Goal: Information Seeking & Learning: Check status

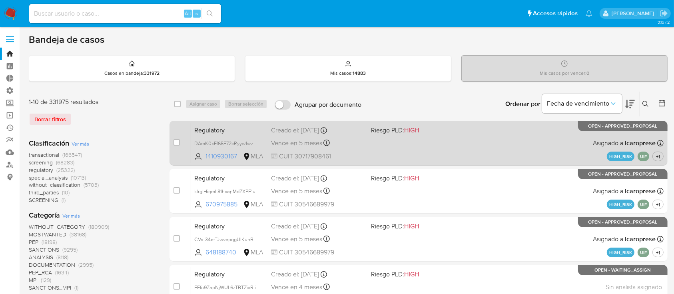
click at [384, 146] on div "Regulatory DAmK0xEf65E72cRyyw1wzIP3 1410930167 MLA Riesgo PLD: HIGH Creado el: …" at bounding box center [427, 143] width 473 height 40
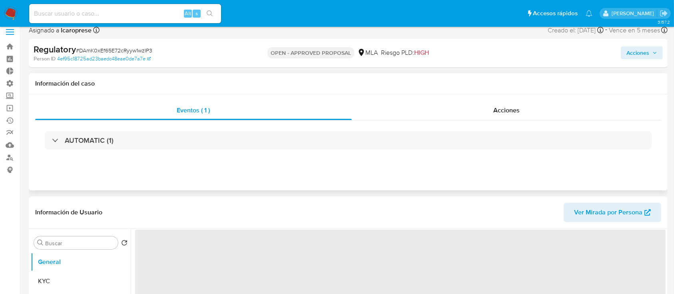
scroll to position [53, 0]
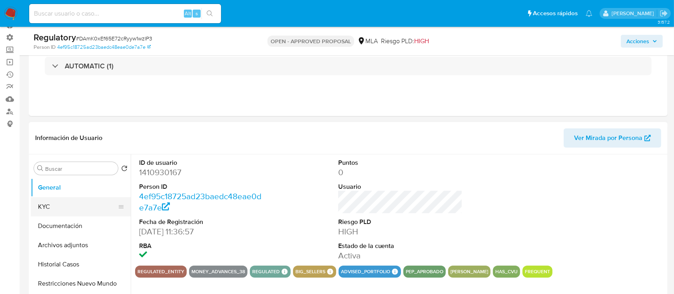
click at [80, 209] on button "KYC" at bounding box center [78, 206] width 94 height 19
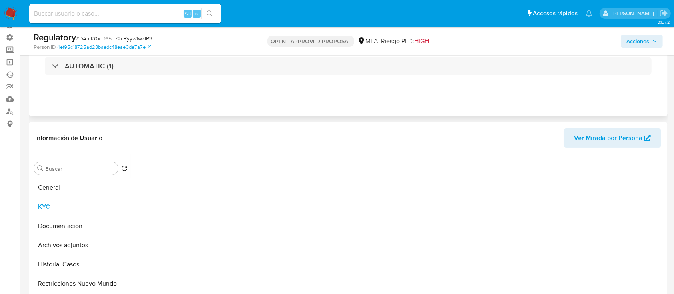
select select "10"
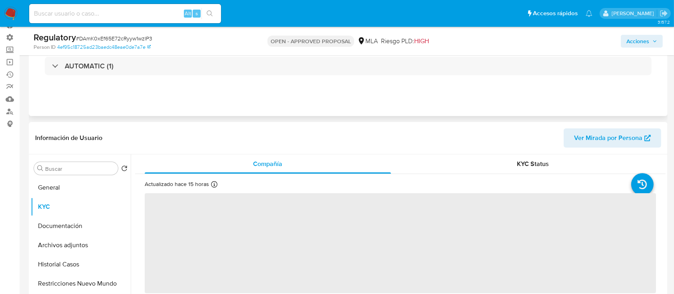
scroll to position [106, 0]
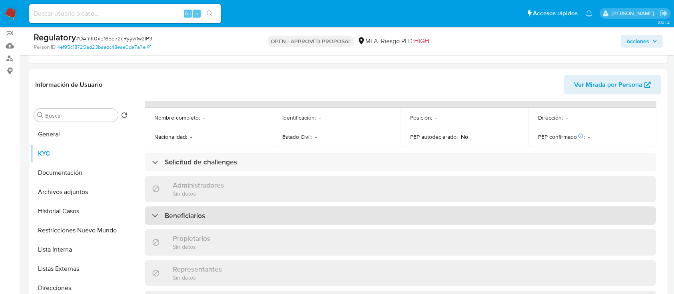
click at [286, 206] on div "Beneficiarios" at bounding box center [401, 215] width 512 height 18
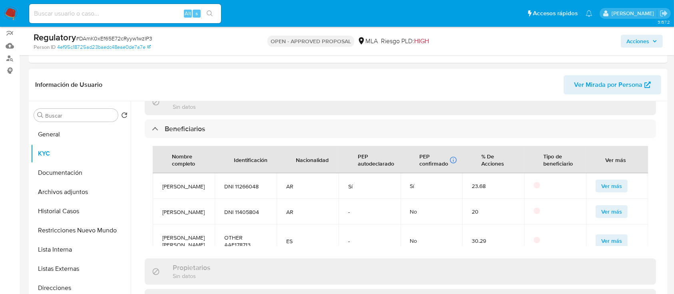
scroll to position [451, 0]
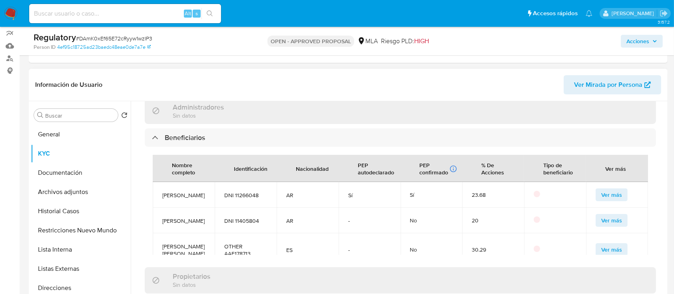
click at [611, 189] on span "Ver más" at bounding box center [612, 194] width 21 height 11
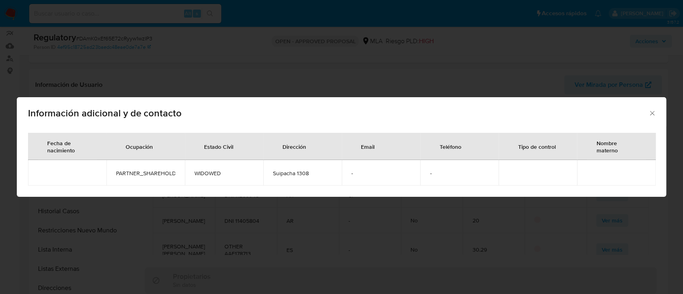
click at [653, 107] on div "Información adicional y de contacto" at bounding box center [341, 111] width 649 height 29
click at [652, 111] on icon "Cerrar" at bounding box center [652, 113] width 8 height 8
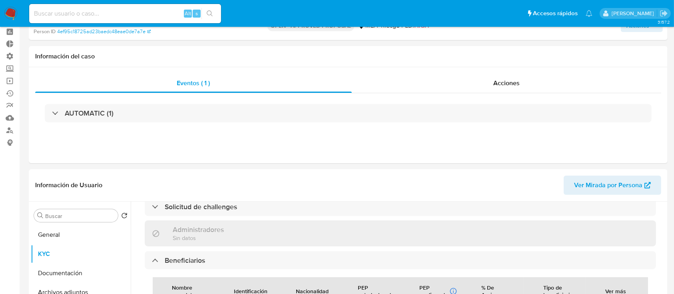
scroll to position [0, 0]
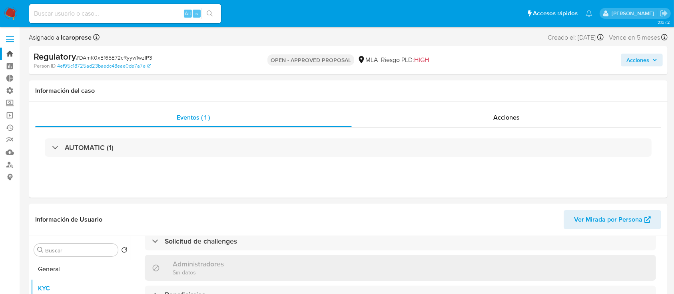
click at [12, 53] on link "Bandeja" at bounding box center [47, 54] width 95 height 12
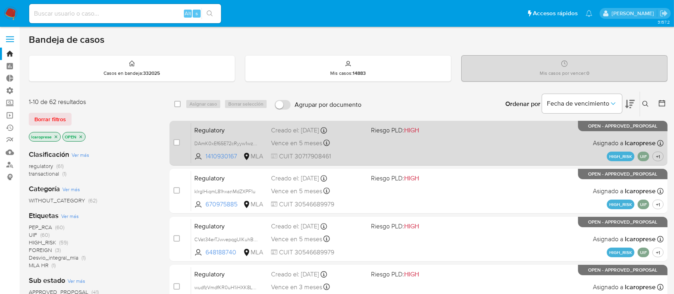
click at [441, 145] on div "Regulatory DAmK0xEf65E72cRyyw1wzIP3 1410930167 MLA Riesgo PLD: HIGH Creado el: …" at bounding box center [427, 143] width 473 height 40
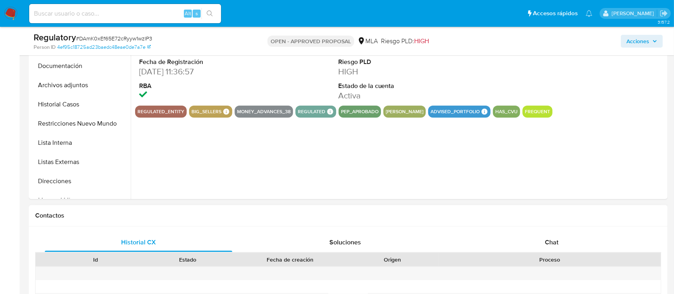
select select "10"
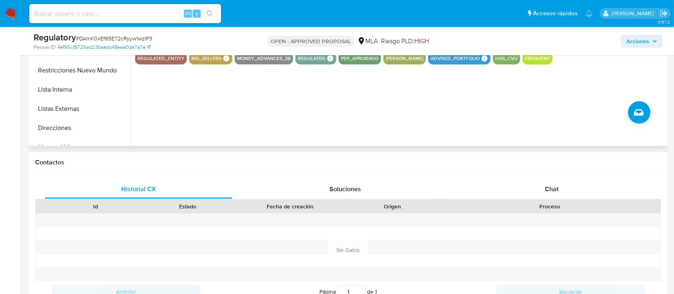
scroll to position [160, 0]
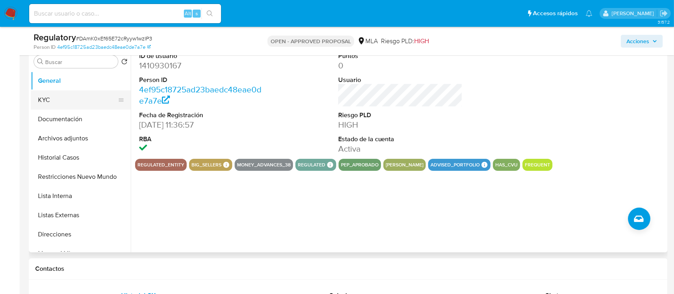
click at [64, 94] on button "KYC" at bounding box center [78, 99] width 94 height 19
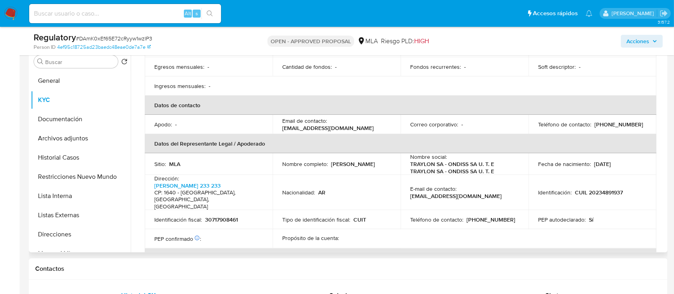
scroll to position [428, 0]
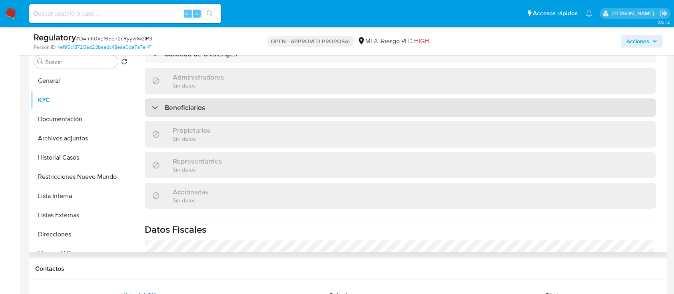
click at [270, 99] on div "Beneficiarios" at bounding box center [401, 107] width 512 height 18
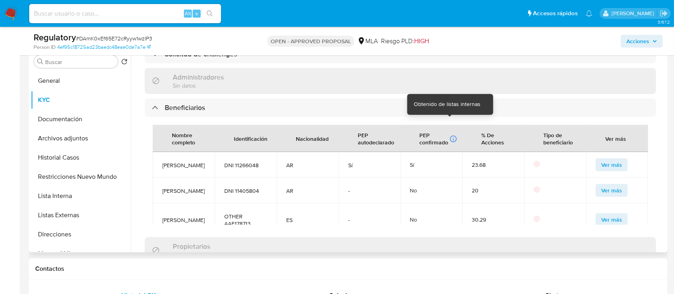
click at [450, 136] on icon at bounding box center [453, 139] width 7 height 7
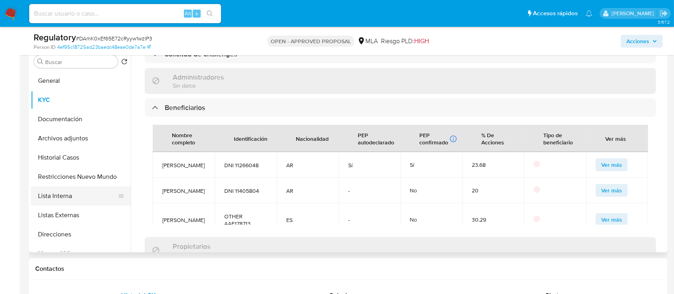
click at [56, 200] on button "Lista Interna" at bounding box center [78, 195] width 94 height 19
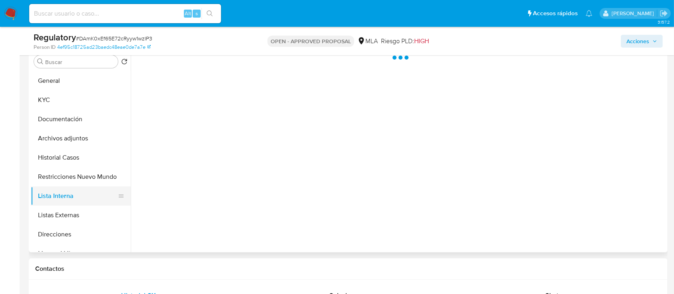
scroll to position [0, 0]
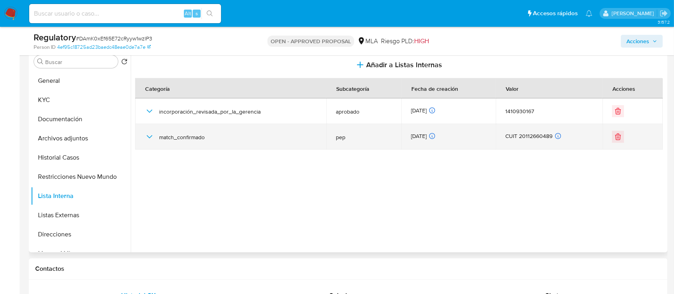
click at [148, 133] on icon "button" at bounding box center [150, 137] width 10 height 10
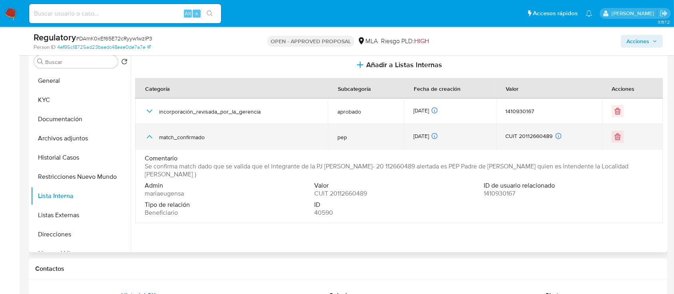
click at [148, 133] on icon "button" at bounding box center [150, 137] width 10 height 10
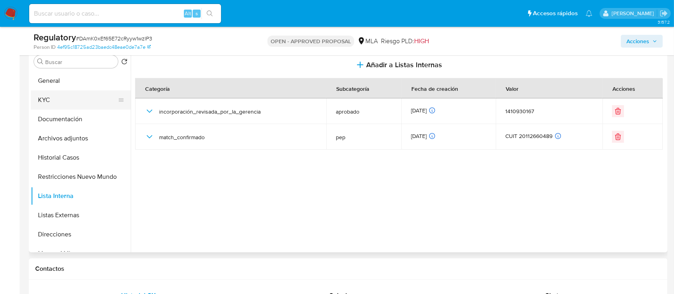
click at [66, 102] on button "KYC" at bounding box center [78, 99] width 94 height 19
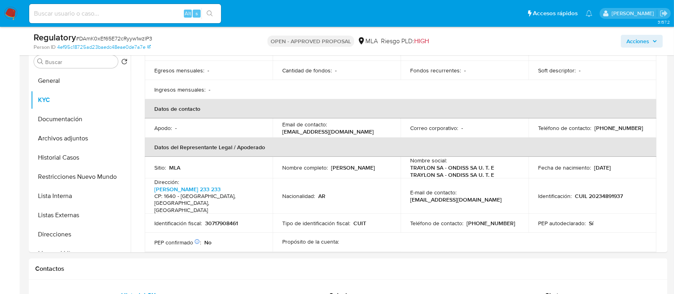
scroll to position [320, 0]
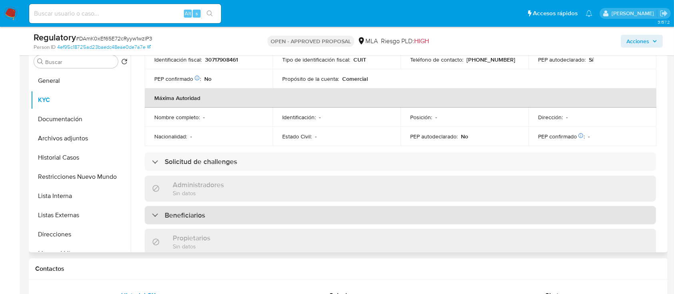
click at [265, 206] on div "Beneficiarios" at bounding box center [401, 215] width 512 height 18
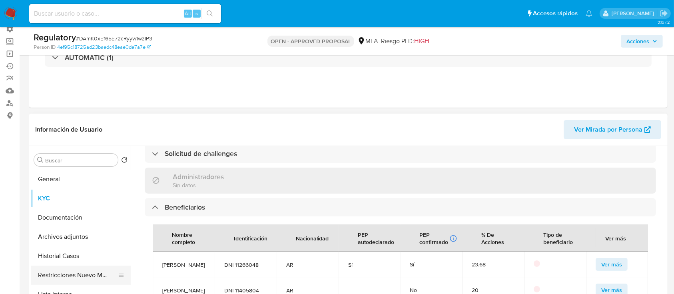
scroll to position [106, 0]
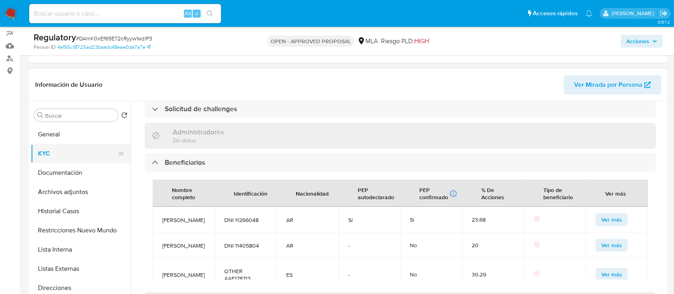
click at [66, 154] on button "KYC" at bounding box center [78, 153] width 94 height 19
click at [70, 135] on button "General" at bounding box center [78, 134] width 94 height 19
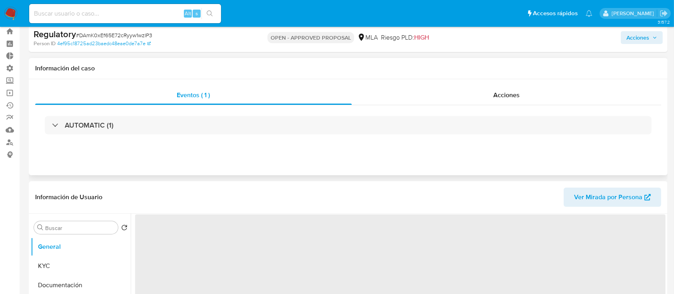
scroll to position [0, 0]
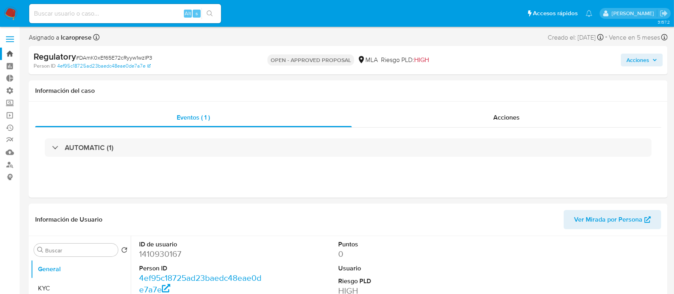
click at [10, 53] on link "Bandeja" at bounding box center [47, 54] width 95 height 12
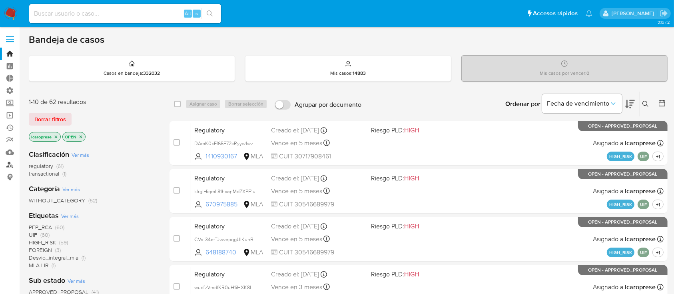
click at [10, 165] on link "Buscador de personas" at bounding box center [47, 164] width 95 height 12
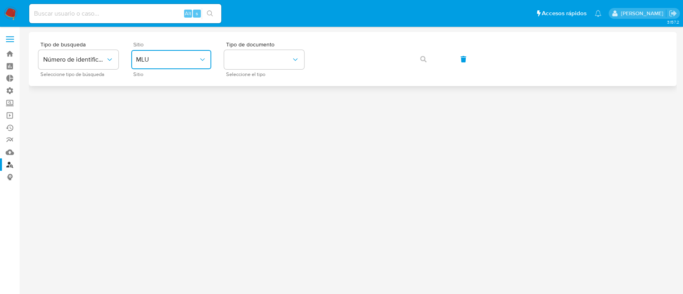
click at [160, 62] on span "MLU" at bounding box center [167, 60] width 62 height 8
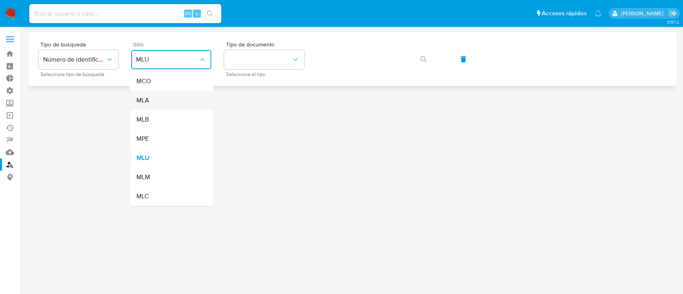
click at [174, 100] on div "MLA" at bounding box center [169, 100] width 66 height 19
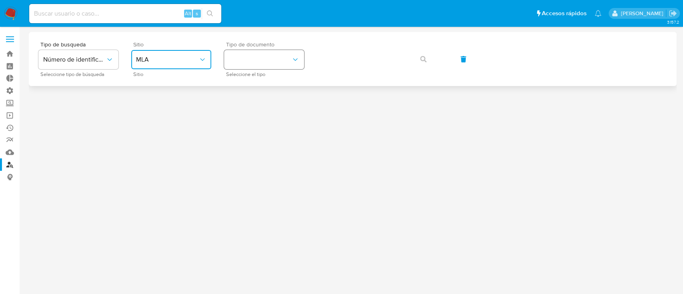
click at [250, 65] on button "identificationType" at bounding box center [264, 59] width 80 height 19
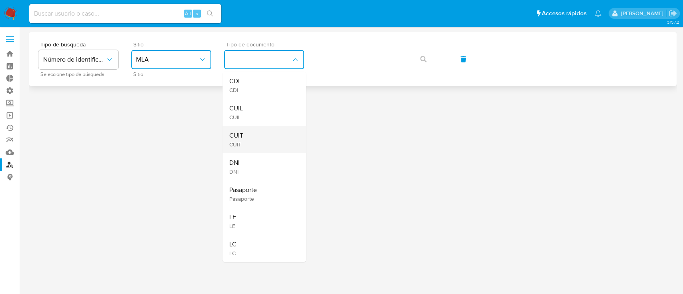
click at [245, 136] on div "CUIT CUIT" at bounding box center [262, 139] width 66 height 27
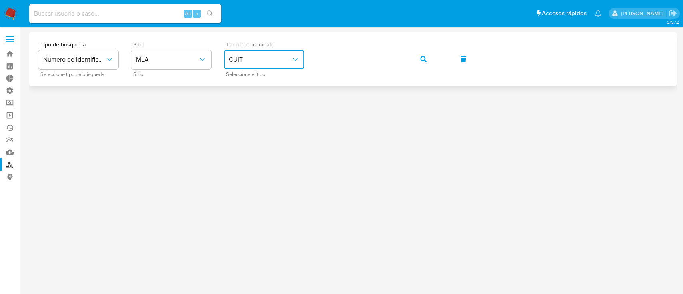
click at [438, 57] on div "Tipo de busqueda Número de identificación Seleccione tipo de búsqueda Sitio MLA…" at bounding box center [352, 59] width 628 height 35
click at [424, 60] on icon "button" at bounding box center [423, 59] width 6 height 6
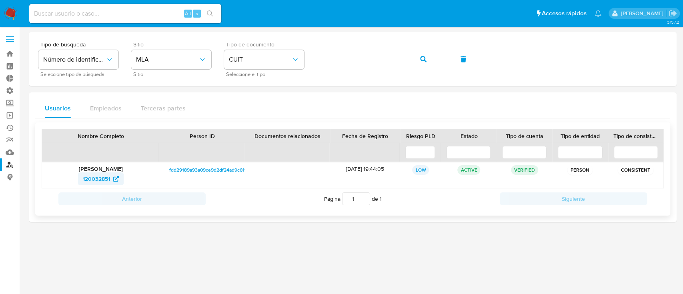
click at [99, 176] on span "120032851" at bounding box center [96, 178] width 27 height 13
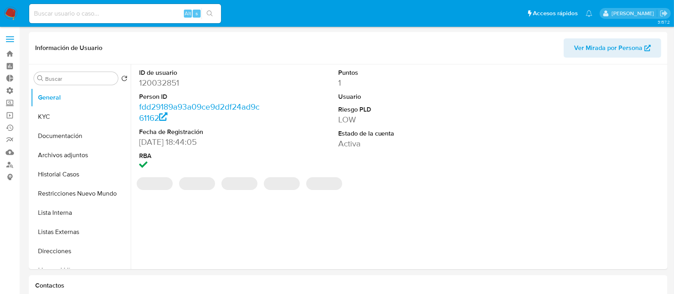
select select "10"
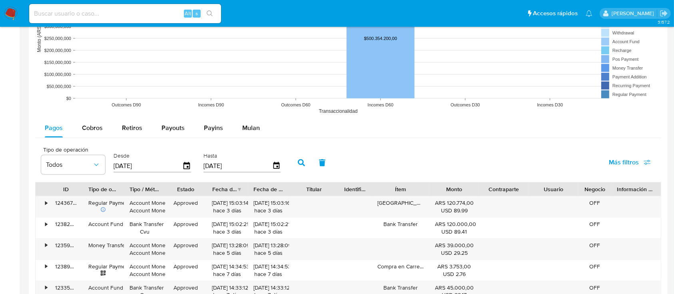
scroll to position [586, 0]
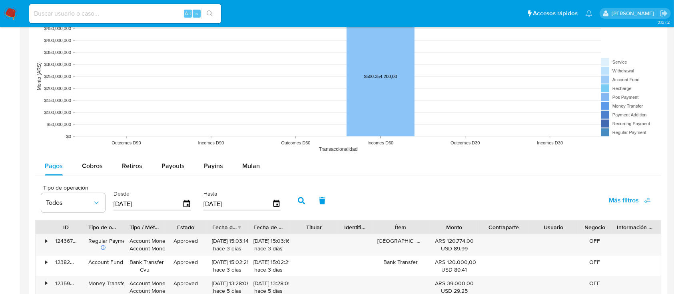
click at [384, 101] on rect at bounding box center [381, 76] width 68 height 120
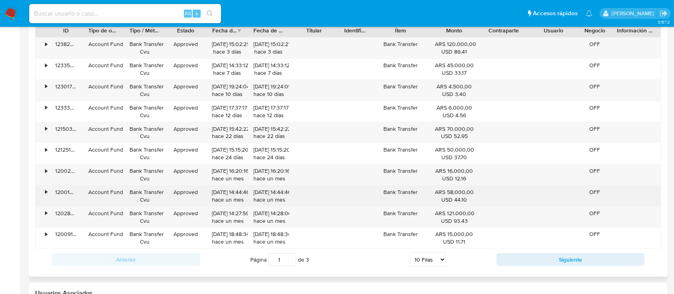
scroll to position [800, 0]
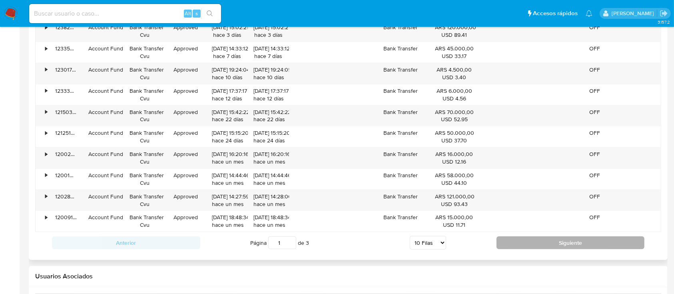
click at [536, 246] on button "Siguiente" at bounding box center [571, 242] width 148 height 13
type input "2"
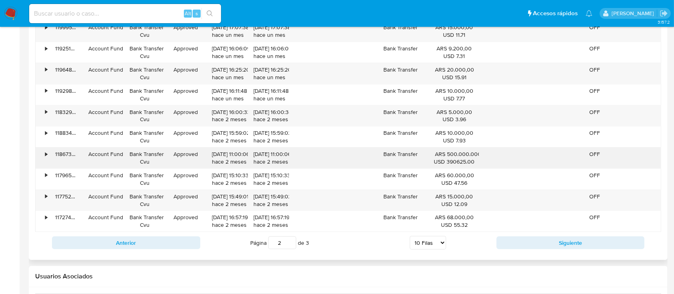
click at [47, 157] on div "•" at bounding box center [43, 158] width 14 height 21
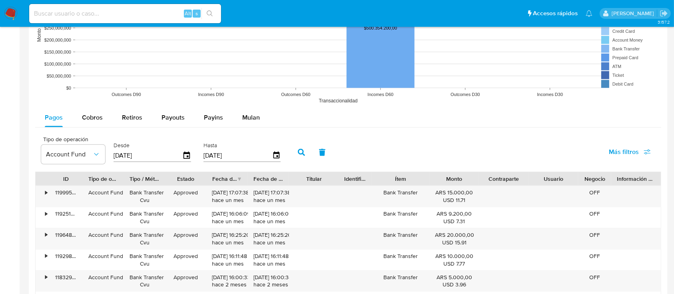
scroll to position [586, 0]
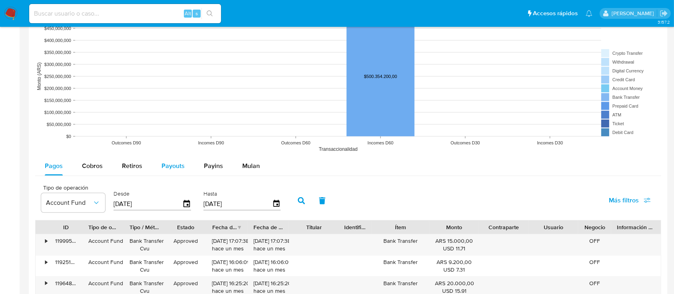
click at [175, 158] on div "Payouts" at bounding box center [173, 165] width 23 height 19
select select "10"
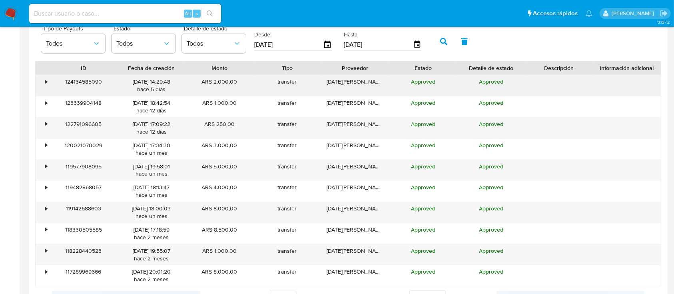
scroll to position [622, 0]
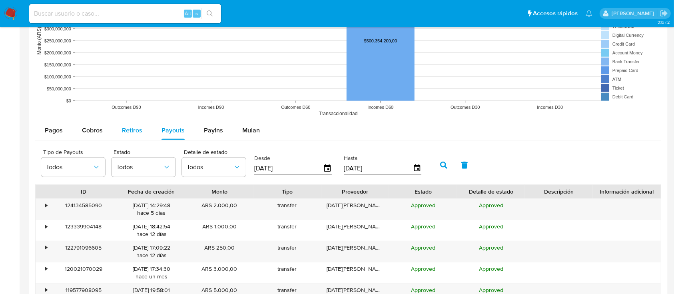
click at [138, 133] on span "Retiros" at bounding box center [132, 130] width 20 height 9
select select "10"
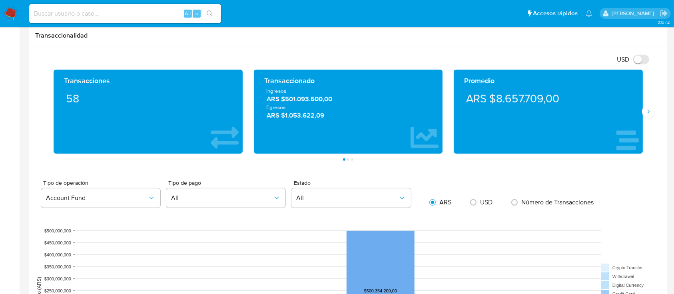
scroll to position [355, 0]
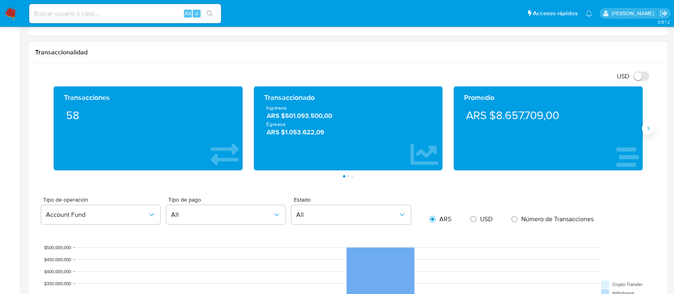
click at [651, 132] on button "Siguiente" at bounding box center [648, 128] width 13 height 13
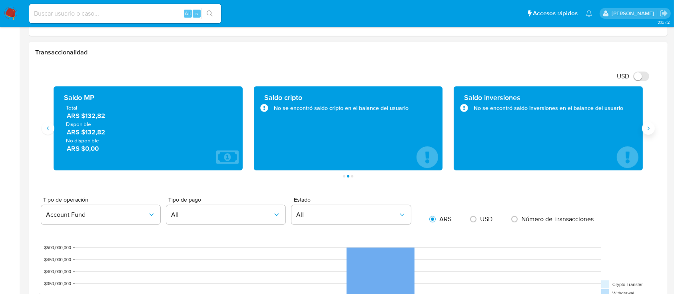
click at [649, 126] on icon "Siguiente" at bounding box center [648, 128] width 6 height 6
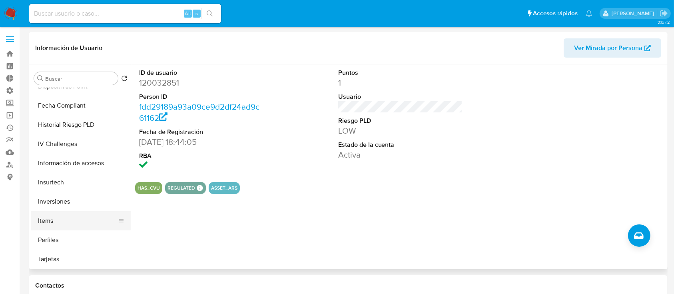
scroll to position [376, 0]
click at [76, 199] on button "Inversiones" at bounding box center [78, 201] width 94 height 19
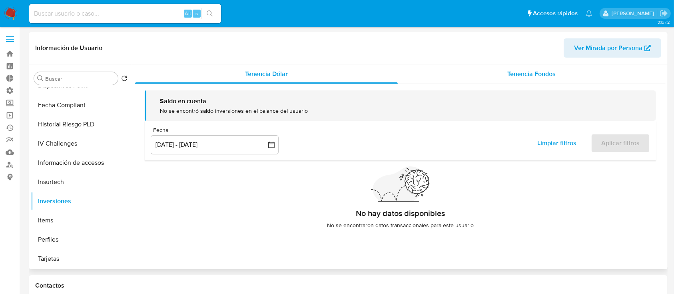
click at [519, 73] on span "Tenencia Fondos" at bounding box center [532, 73] width 48 height 9
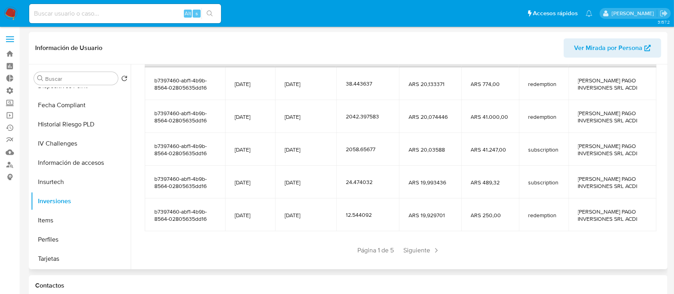
scroll to position [141, 0]
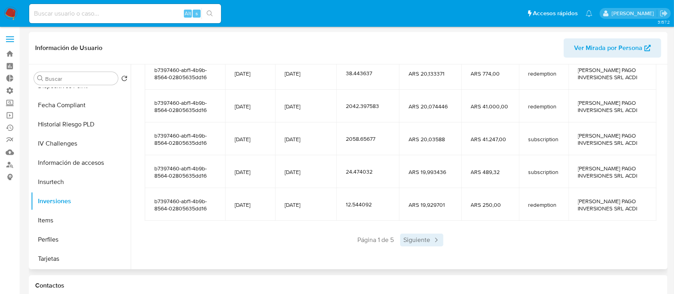
click at [422, 235] on span "Siguiente" at bounding box center [421, 240] width 43 height 13
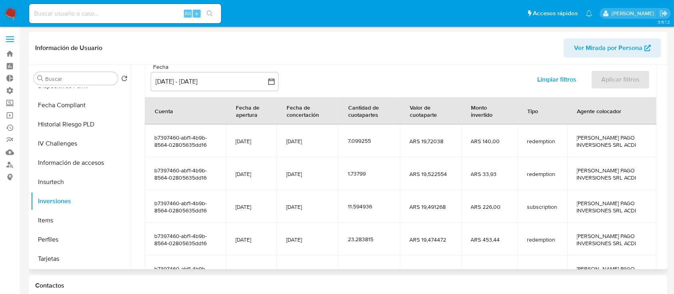
scroll to position [0, 0]
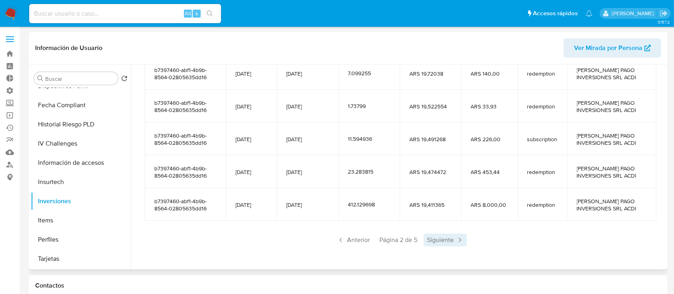
click at [430, 236] on span "Siguiente" at bounding box center [445, 240] width 43 height 13
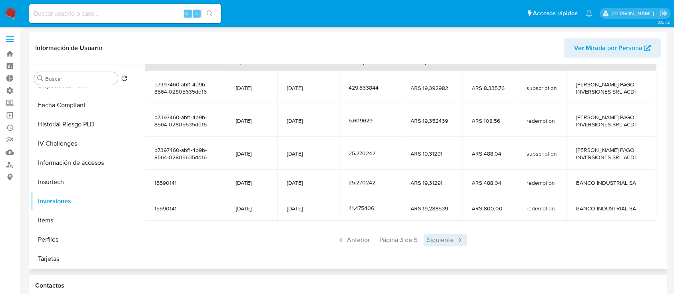
click at [438, 238] on span "Siguiente" at bounding box center [445, 240] width 43 height 13
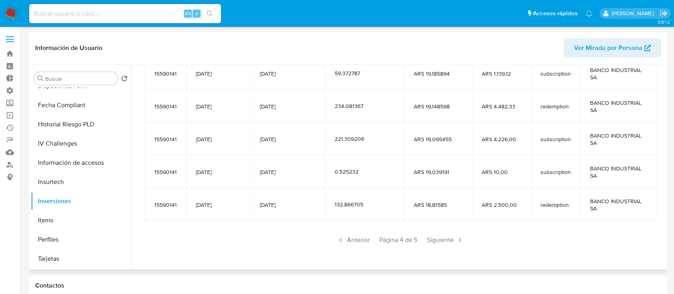
click at [438, 239] on span "Siguiente" at bounding box center [445, 240] width 43 height 13
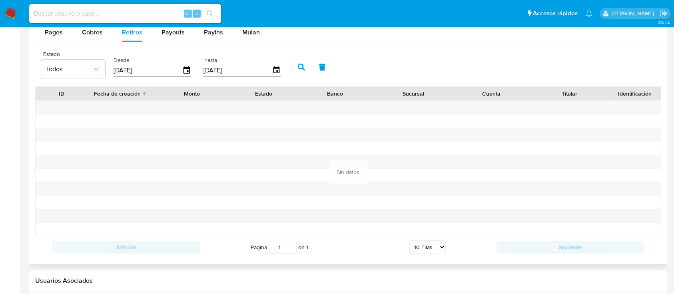
scroll to position [640, 0]
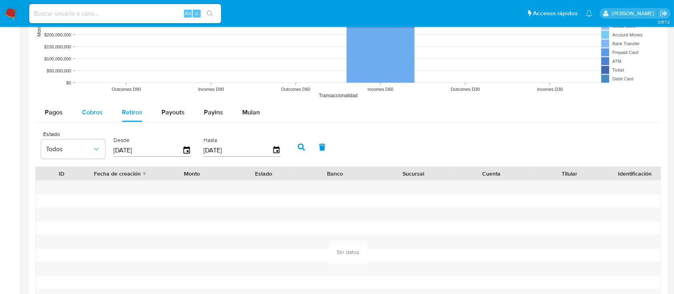
drag, startPoint x: 99, startPoint y: 106, endPoint x: 54, endPoint y: 114, distance: 46.0
click at [98, 106] on div "Cobros" at bounding box center [92, 112] width 21 height 19
select select "10"
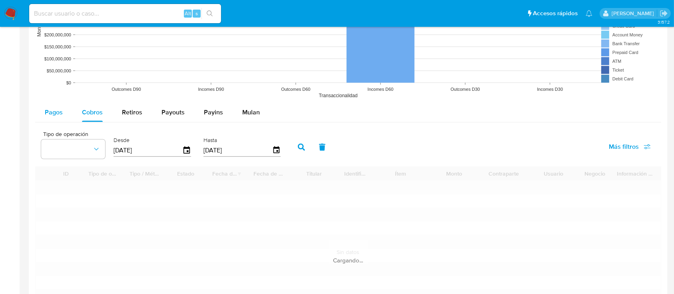
click at [42, 115] on button "Pagos" at bounding box center [53, 112] width 37 height 19
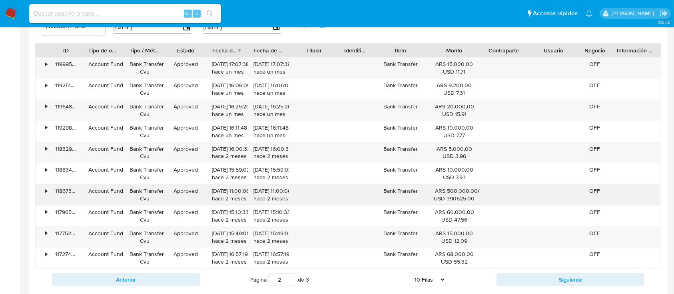
scroll to position [746, 0]
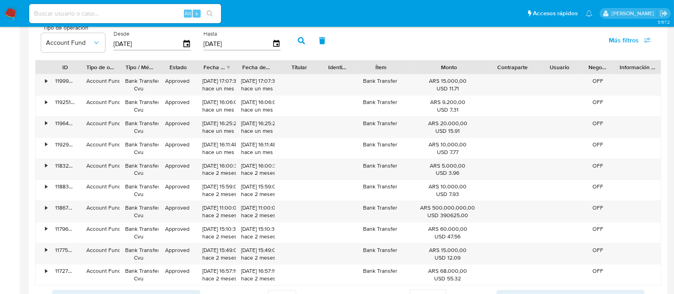
drag, startPoint x: 492, startPoint y: 70, endPoint x: 518, endPoint y: 67, distance: 26.6
click at [518, 67] on div "ID Tipo de operación Tipo / Método Estado Fecha de creación Fecha de aprobación…" at bounding box center [348, 67] width 625 height 14
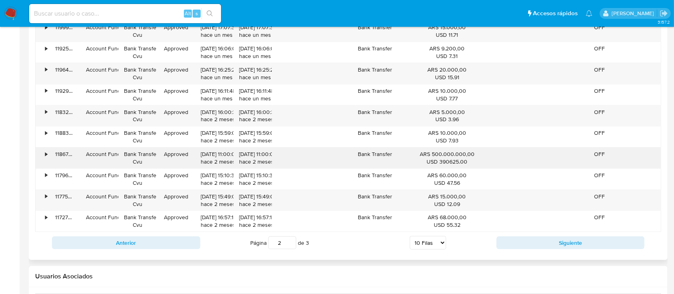
click at [43, 152] on div "•" at bounding box center [43, 158] width 14 height 21
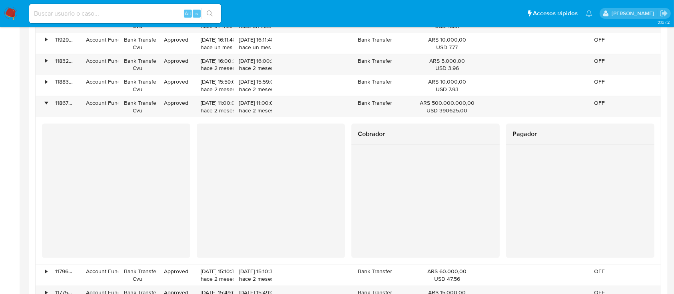
scroll to position [853, 0]
click at [49, 102] on div "•" at bounding box center [43, 104] width 14 height 21
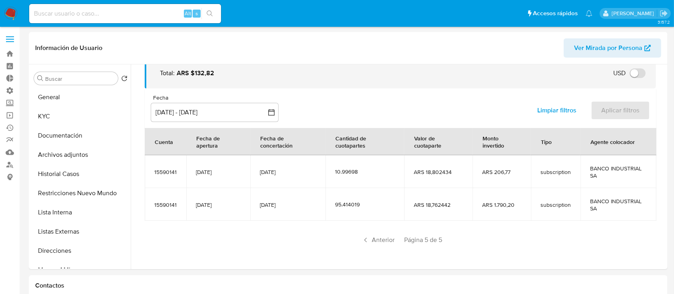
scroll to position [0, 0]
click at [12, 54] on link "Bandeja" at bounding box center [47, 54] width 95 height 12
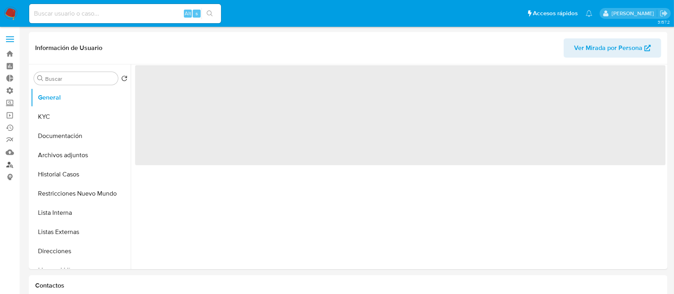
click at [12, 161] on link "Buscador de personas" at bounding box center [47, 164] width 95 height 12
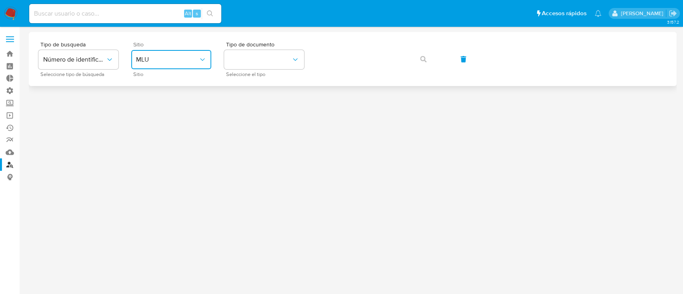
click at [200, 57] on icon "site_id" at bounding box center [202, 60] width 8 height 8
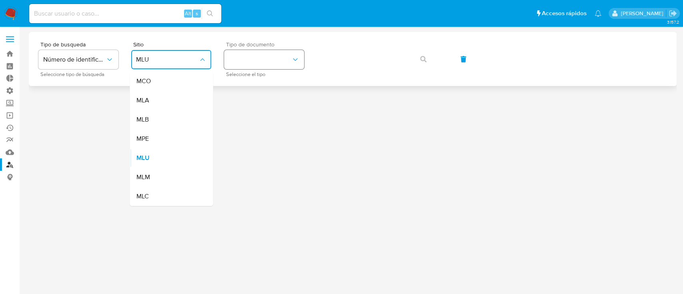
drag, startPoint x: 172, startPoint y: 100, endPoint x: 300, endPoint y: 50, distance: 137.0
click at [175, 99] on div "MLA" at bounding box center [169, 100] width 66 height 19
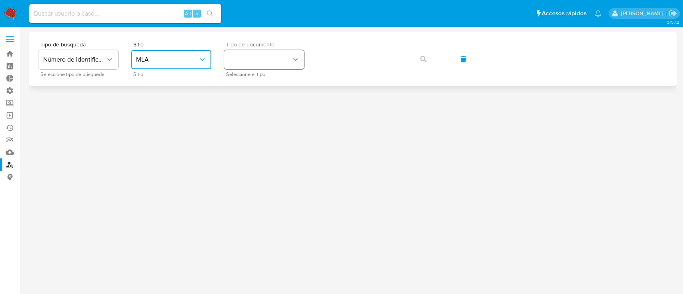
drag, startPoint x: 298, startPoint y: 55, endPoint x: 294, endPoint y: 58, distance: 4.8
click at [296, 56] on button "identificationType" at bounding box center [264, 59] width 80 height 19
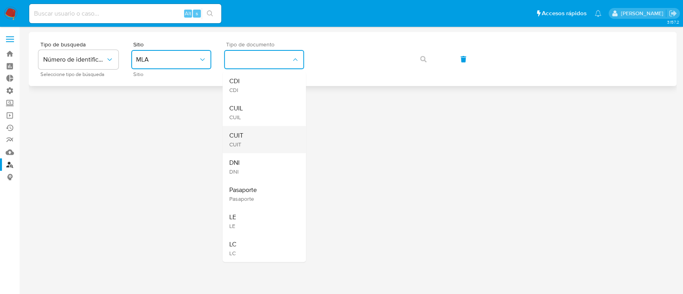
click at [254, 146] on div "CUIT CUIT" at bounding box center [262, 139] width 66 height 27
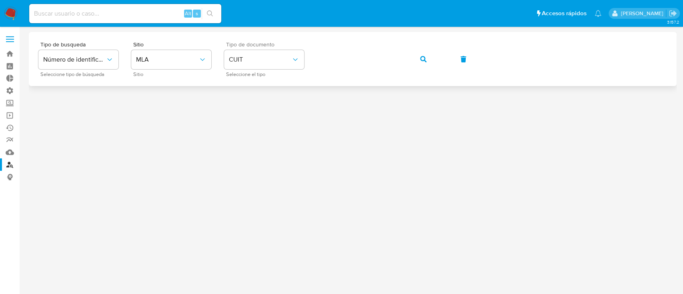
click at [428, 62] on button "button" at bounding box center [423, 59] width 27 height 19
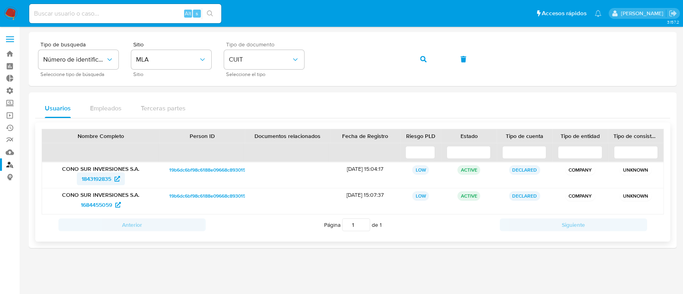
click at [102, 176] on span "1843192835" at bounding box center [97, 178] width 30 height 13
click at [99, 200] on span "1684455059" at bounding box center [96, 204] width 31 height 13
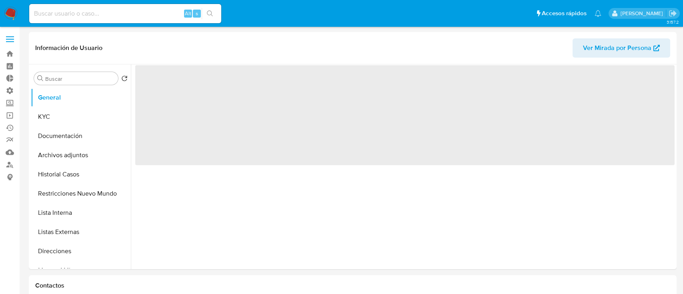
select select "10"
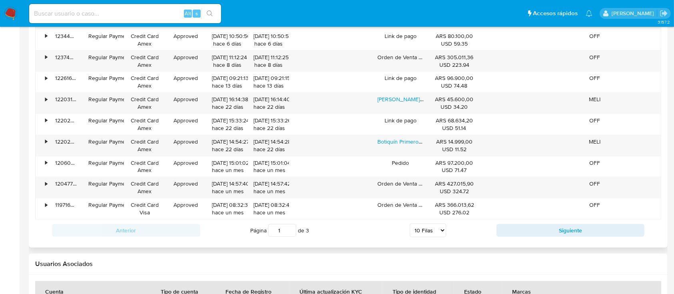
scroll to position [746, 0]
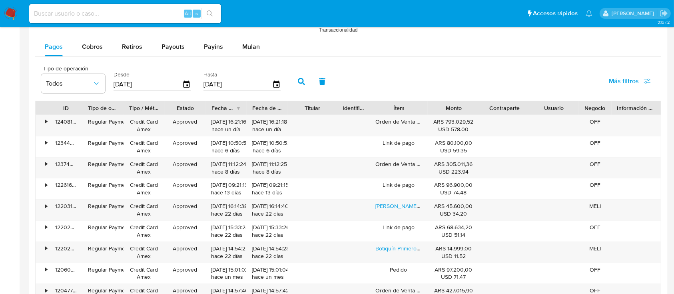
drag, startPoint x: 478, startPoint y: 106, endPoint x: 494, endPoint y: 102, distance: 17.1
click at [494, 102] on div "ID Tipo de operación Tipo / Método Estado Fecha de creación Fecha de aprobación…" at bounding box center [348, 108] width 625 height 14
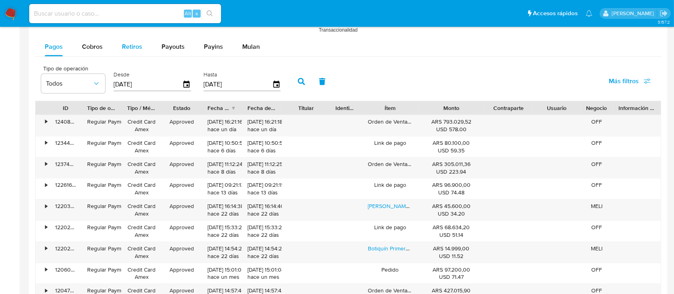
click at [128, 44] on span "Retiros" at bounding box center [132, 46] width 20 height 9
select select "10"
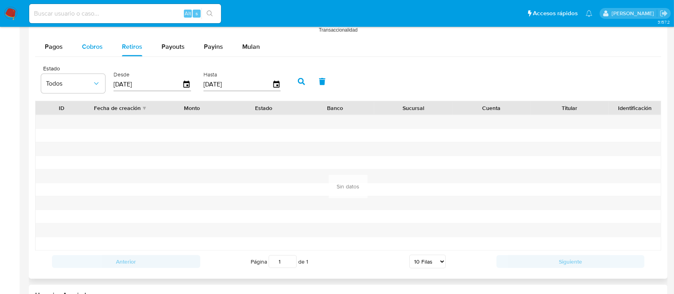
click at [88, 50] on span "Cobros" at bounding box center [92, 46] width 21 height 9
select select "10"
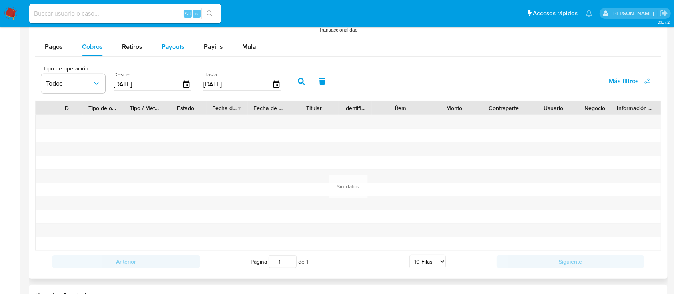
click at [176, 46] on span "Payouts" at bounding box center [173, 46] width 23 height 9
select select "10"
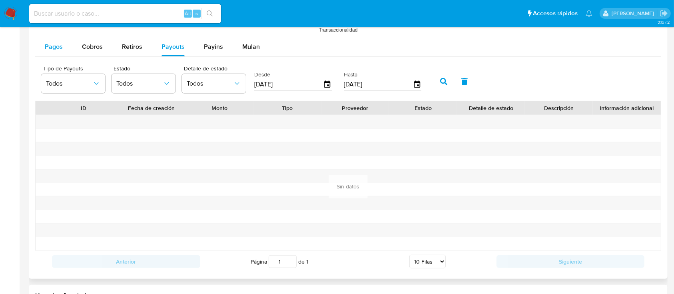
click at [58, 48] on span "Pagos" at bounding box center [54, 46] width 18 height 9
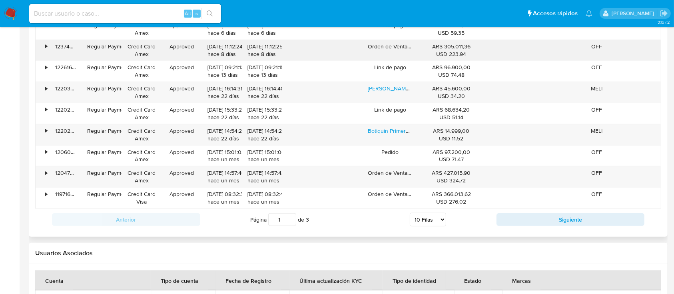
scroll to position [955, 0]
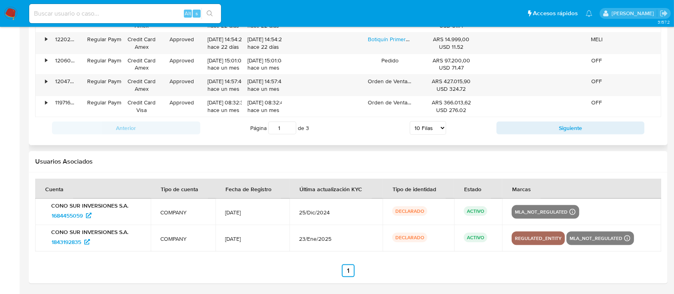
click at [528, 135] on div "Anterior Página 1 de 3 5 Filas 10 Filas 20 Filas 25 Filas 50 Filas 100 Filas Si…" at bounding box center [348, 128] width 626 height 22
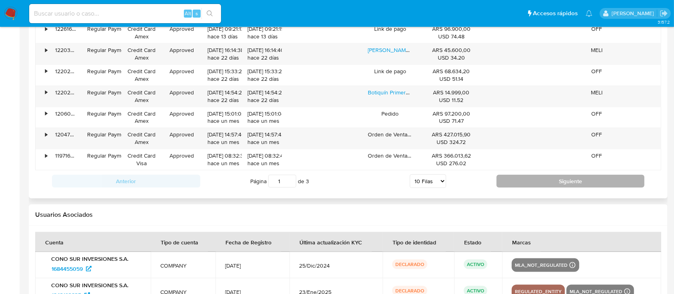
click at [528, 181] on button "Siguiente" at bounding box center [571, 181] width 148 height 13
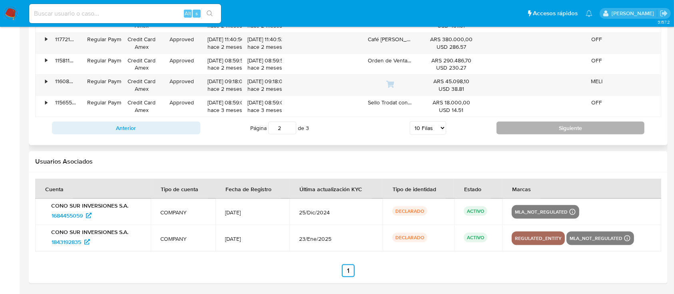
click at [524, 127] on button "Siguiente" at bounding box center [571, 128] width 148 height 13
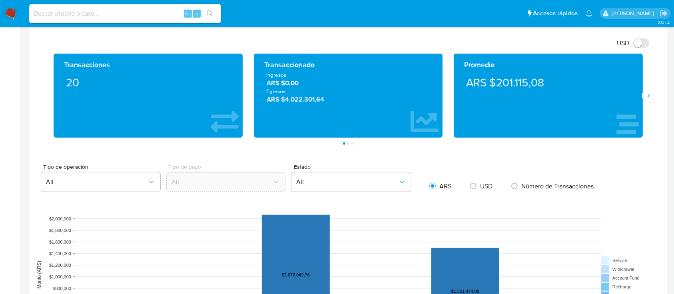
scroll to position [393, 0]
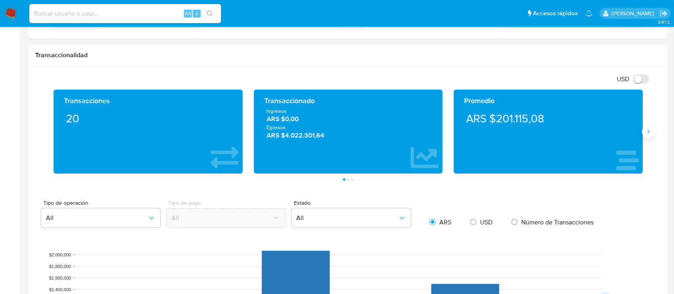
click at [648, 130] on icon "Siguiente" at bounding box center [648, 131] width 6 height 6
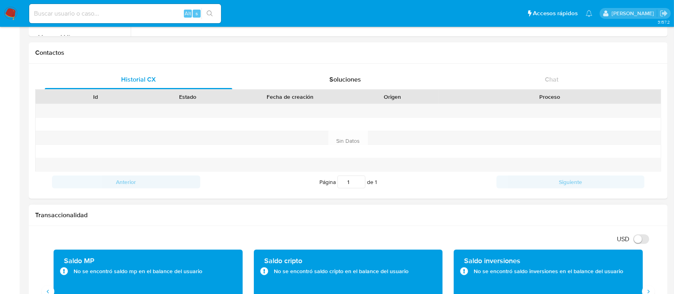
scroll to position [339, 0]
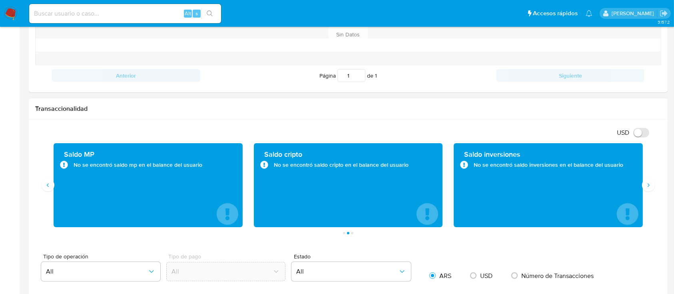
click at [650, 193] on div "Transacciones 20 Transaccionado Ingresos ARS $0,00 Egresos ARS $4.022.301,64 Pr…" at bounding box center [348, 188] width 626 height 91
click at [651, 188] on button "Siguiente" at bounding box center [648, 185] width 13 height 13
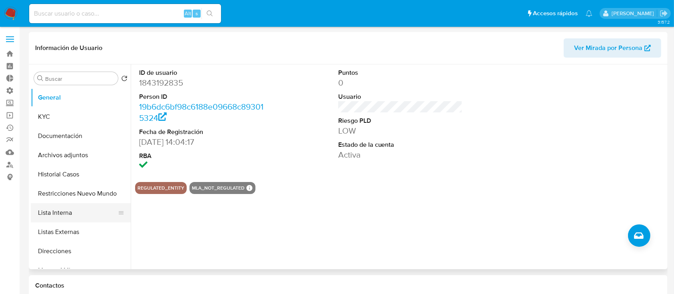
scroll to position [0, 0]
click at [80, 107] on button "KYC" at bounding box center [78, 116] width 94 height 19
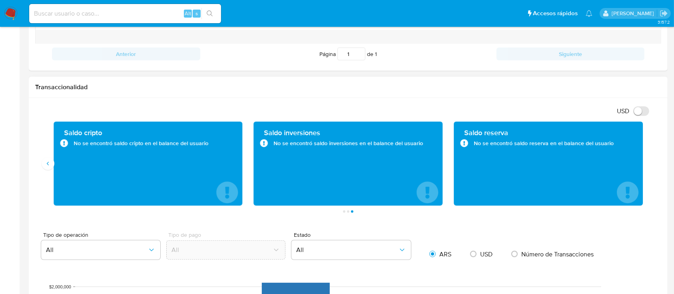
scroll to position [426, 0]
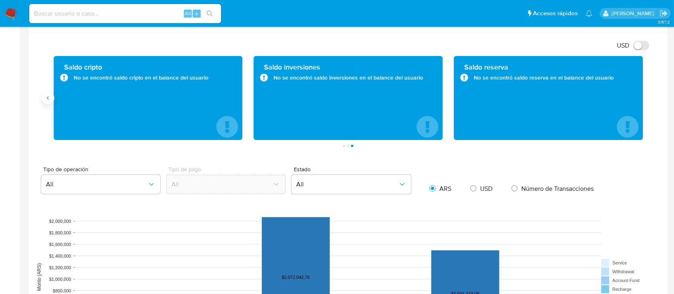
click at [44, 97] on button "Anterior" at bounding box center [48, 98] width 13 height 13
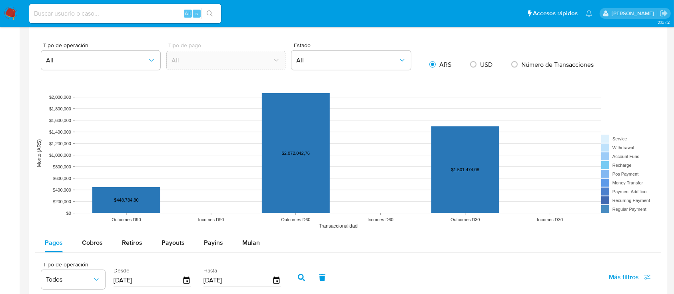
scroll to position [693, 0]
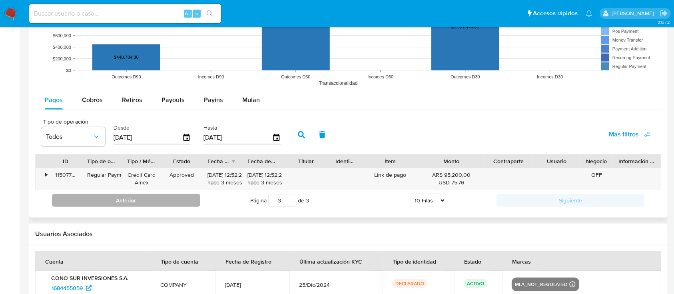
click at [176, 199] on button "Anterior" at bounding box center [126, 200] width 148 height 13
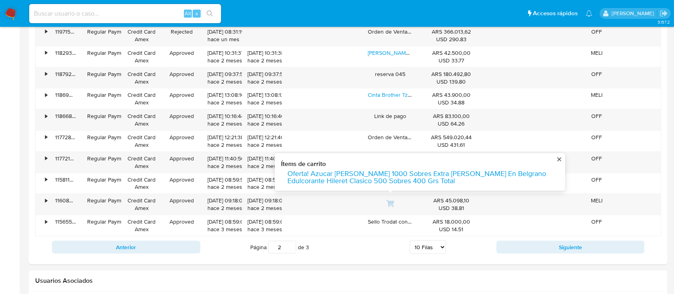
scroll to position [853, 0]
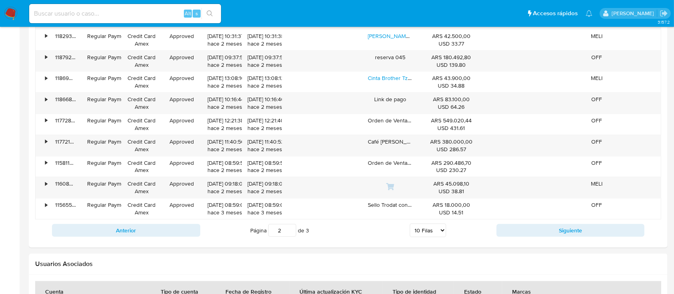
drag, startPoint x: 186, startPoint y: 232, endPoint x: 213, endPoint y: 232, distance: 27.2
click at [186, 232] on button "Anterior" at bounding box center [126, 230] width 148 height 13
type input "1"
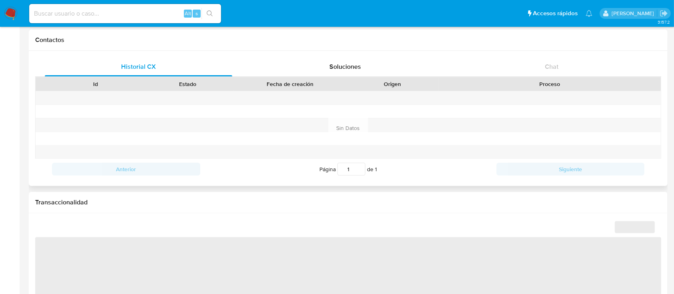
select select "10"
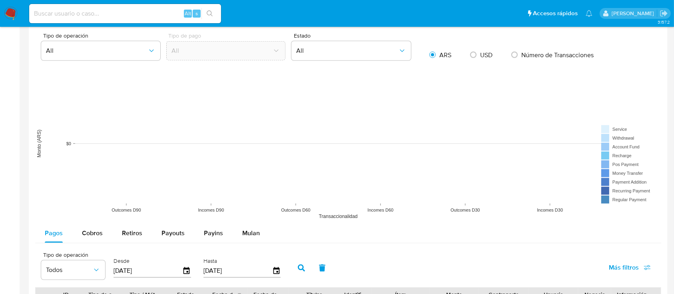
scroll to position [426, 0]
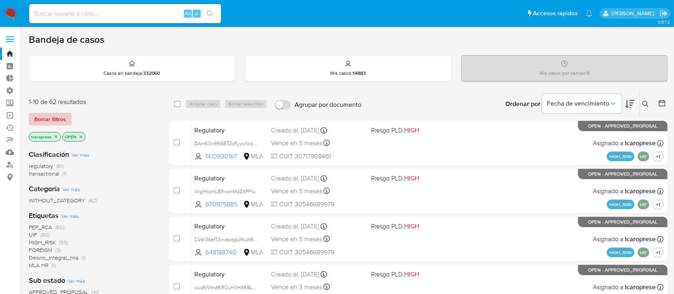
click at [37, 121] on span "Borrar filtros" at bounding box center [50, 119] width 32 height 11
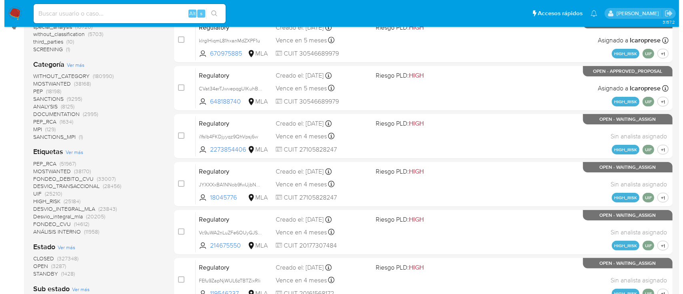
scroll to position [160, 0]
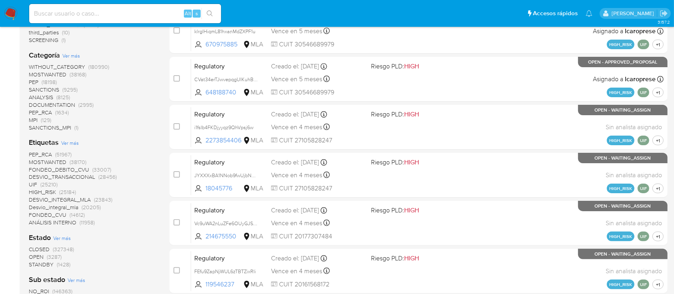
click at [72, 144] on span "Ver más" at bounding box center [70, 142] width 18 height 7
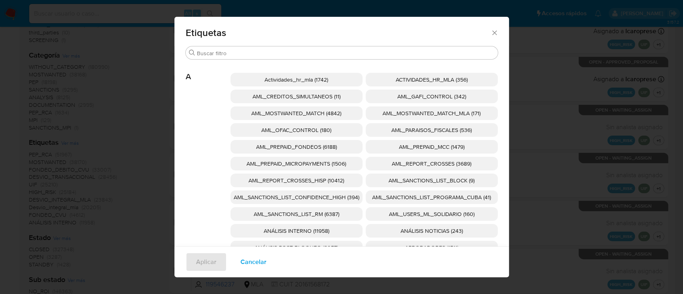
click at [342, 196] on span "AML_SANCTIONS_LIST_CONFIDENCE_HIGH (394)" at bounding box center [297, 197] width 126 height 8
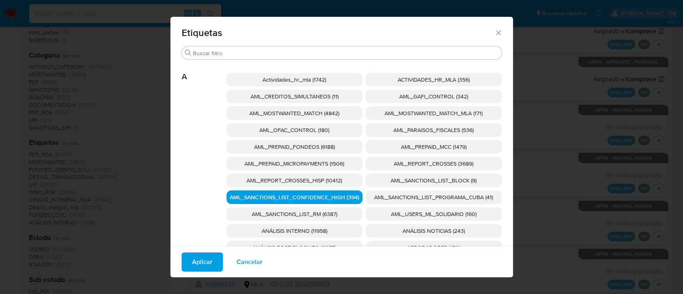
click at [381, 200] on span "AML_SANCTIONS_LIST_PROGRAMA_CUBA (41)" at bounding box center [433, 197] width 119 height 8
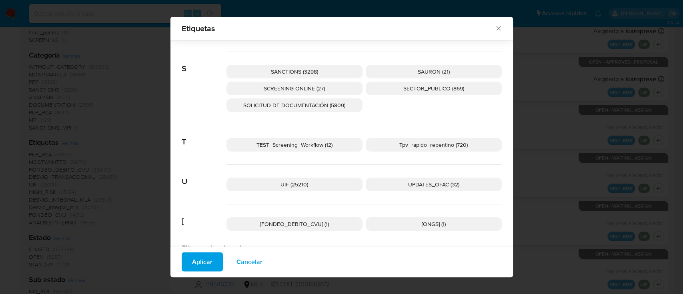
scroll to position [1303, 0]
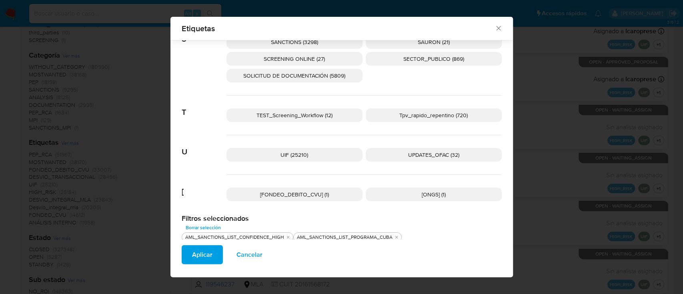
click at [410, 154] on span "UPDATES_OFAC (32)" at bounding box center [433, 155] width 51 height 8
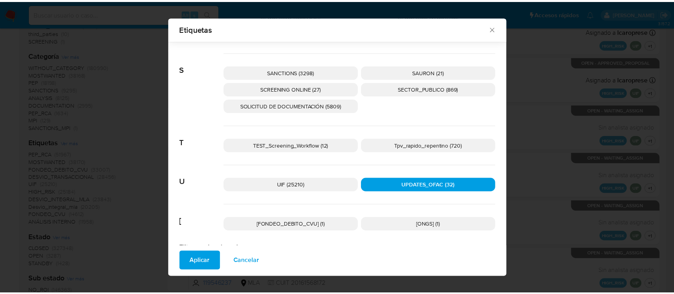
scroll to position [1250, 0]
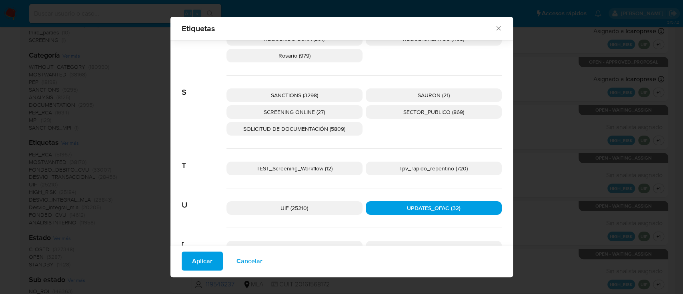
click at [301, 111] on span "SCREENING ONLINE (27)" at bounding box center [294, 112] width 61 height 8
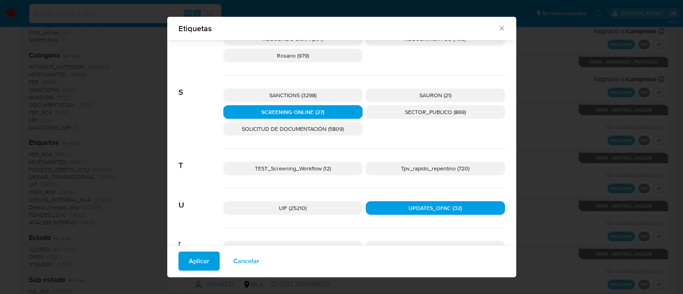
click at [306, 88] on p "SANCTIONS (3298)" at bounding box center [292, 95] width 139 height 14
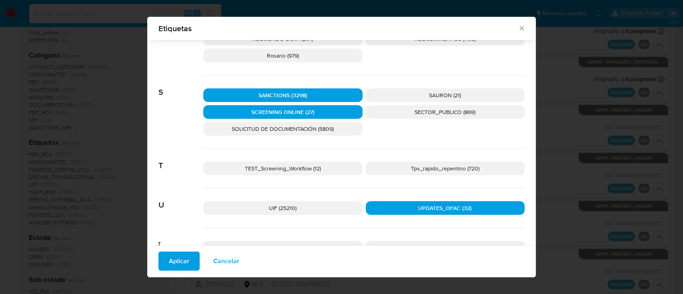
click at [178, 258] on span "Aplicar" at bounding box center [179, 261] width 20 height 18
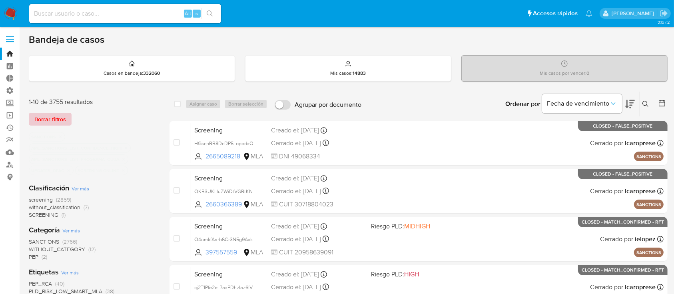
click at [64, 120] on span "Borrar filtros" at bounding box center [50, 119] width 32 height 11
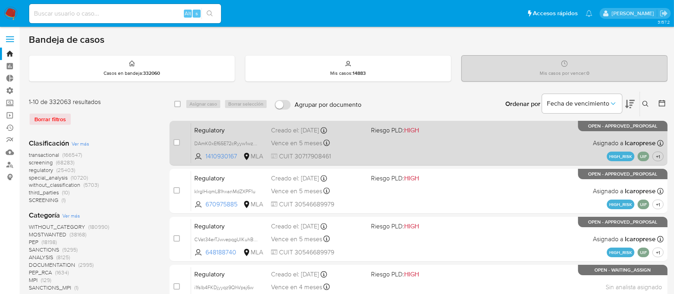
click at [358, 144] on div "Vence en 5 meses Vence el 26/01/2026 21:39:05" at bounding box center [317, 143] width 93 height 11
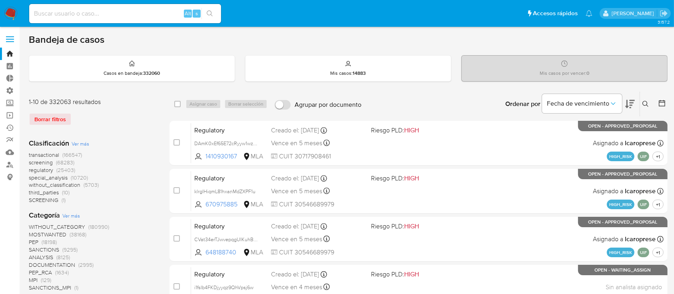
scroll to position [320, 0]
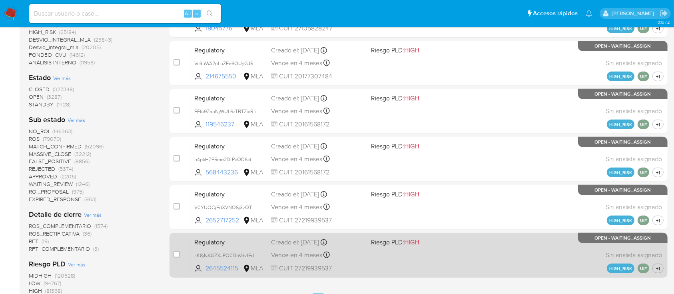
click at [360, 260] on div "Vence en 4 meses Vence el 07/01/2026 12:11:26" at bounding box center [317, 255] width 93 height 11
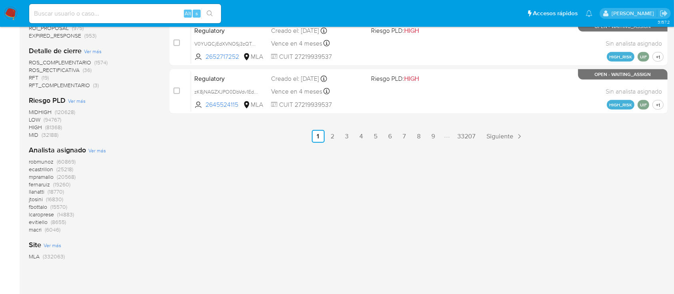
scroll to position [493, 0]
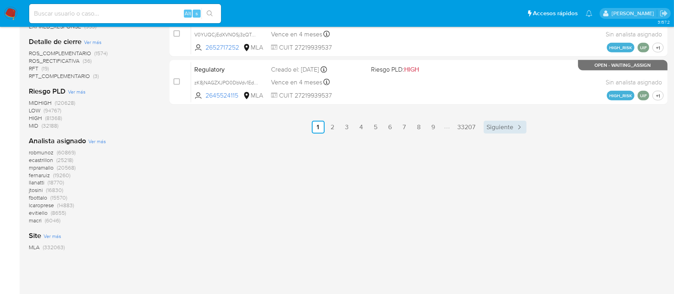
click at [500, 132] on link "Siguiente" at bounding box center [505, 127] width 43 height 13
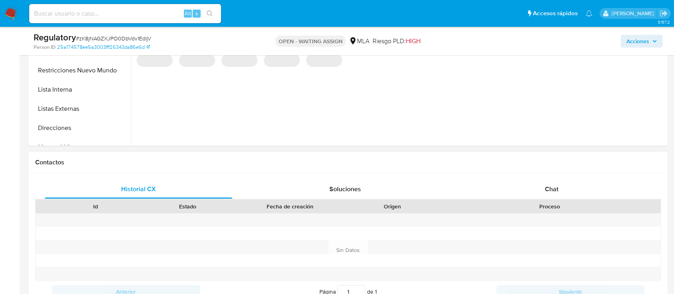
select select "10"
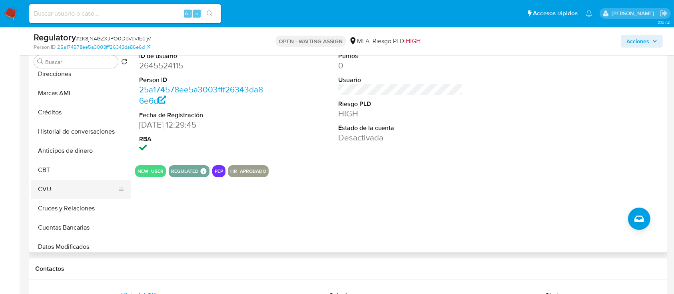
scroll to position [160, 0]
click at [66, 110] on button "Créditos" at bounding box center [78, 112] width 94 height 19
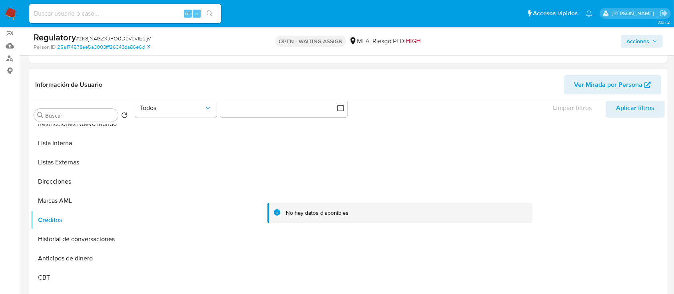
scroll to position [0, 0]
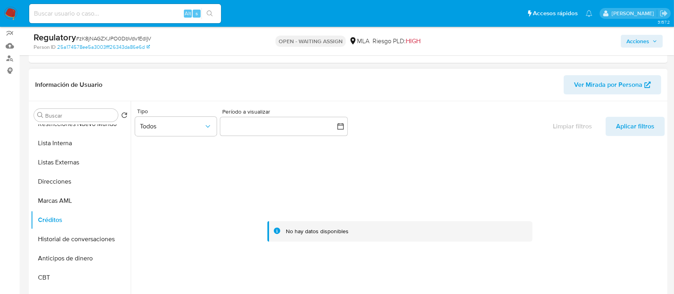
click at [198, 136] on div "Tipo Todos" at bounding box center [176, 123] width 82 height 31
click at [202, 132] on button "Todos" at bounding box center [176, 126] width 82 height 19
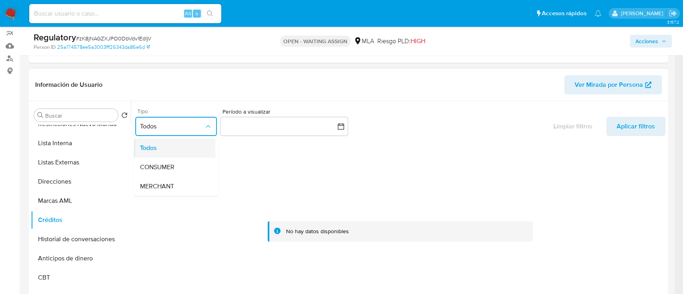
click at [184, 152] on div "Todos" at bounding box center [172, 147] width 64 height 19
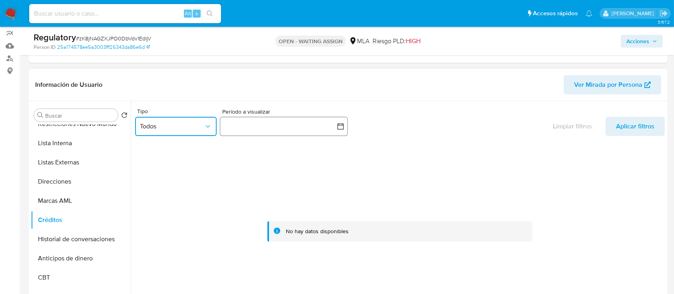
click at [274, 131] on button "button" at bounding box center [284, 126] width 128 height 19
click at [233, 156] on icon "Mes anterior" at bounding box center [235, 155] width 10 height 10
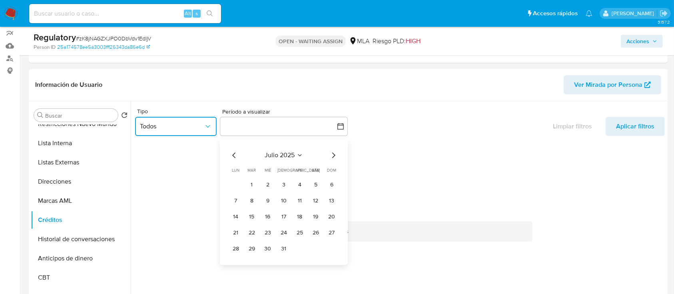
click at [233, 156] on icon "Mes anterior" at bounding box center [235, 155] width 10 height 10
click at [288, 184] on button "1" at bounding box center [284, 184] width 13 height 13
click at [334, 158] on icon "Mes siguiente" at bounding box center [334, 155] width 10 height 10
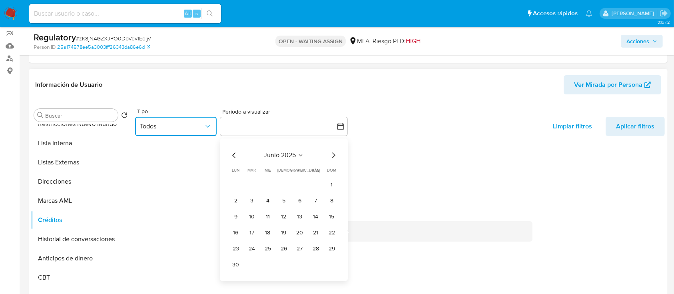
click at [334, 158] on icon "Mes siguiente" at bounding box center [334, 155] width 10 height 10
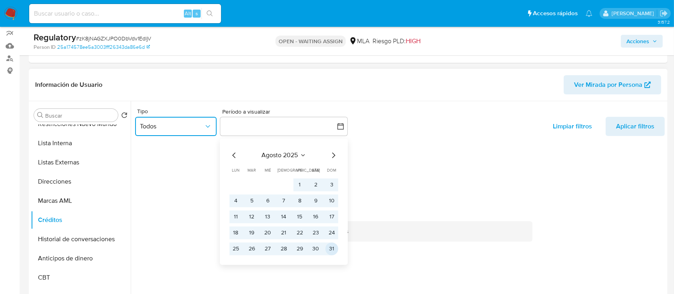
click at [327, 248] on button "31" at bounding box center [332, 248] width 13 height 13
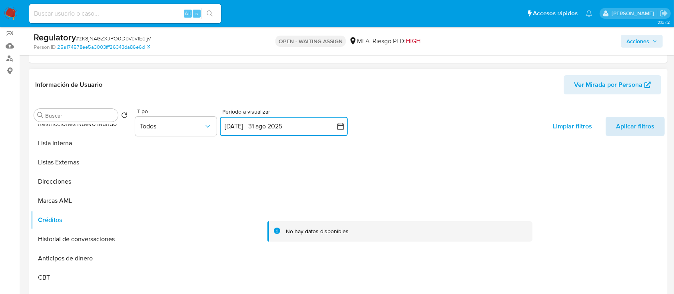
click at [640, 132] on span "Aplicar filtros" at bounding box center [635, 126] width 38 height 19
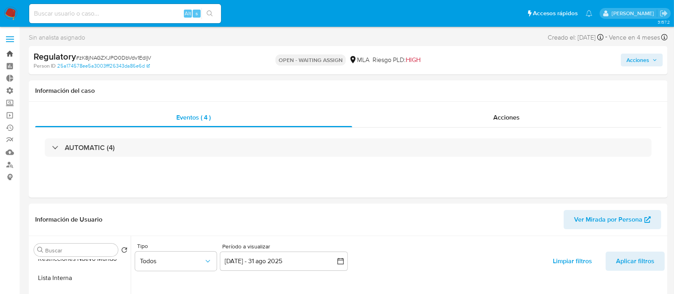
click at [6, 53] on link "Bandeja" at bounding box center [47, 54] width 95 height 12
